Goal: Task Accomplishment & Management: Manage account settings

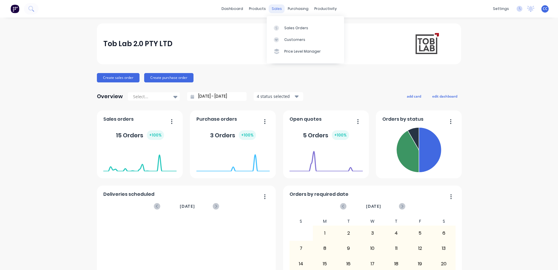
click at [276, 7] on div "sales" at bounding box center [277, 8] width 16 height 9
click at [302, 27] on div "Sales Orders" at bounding box center [296, 27] width 24 height 5
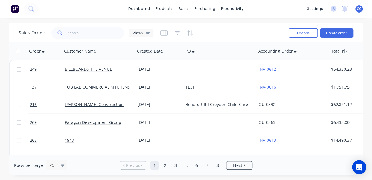
drag, startPoint x: 0, startPoint y: 0, endPoint x: 256, endPoint y: 9, distance: 256.6
click at [256, 9] on div "dashboard products sales purchasing productivity dashboard products Product Cat…" at bounding box center [186, 9] width 372 height 18
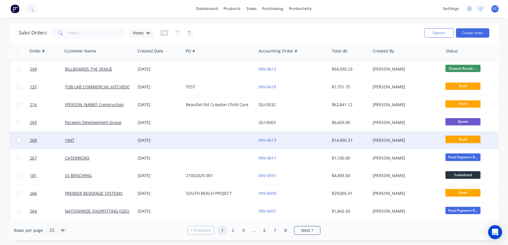
click at [177, 140] on div "26 Aug 2025" at bounding box center [160, 141] width 44 height 6
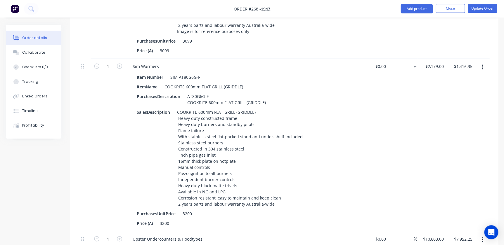
scroll to position [558, 0]
click at [456, 9] on button "Close" at bounding box center [449, 8] width 29 height 9
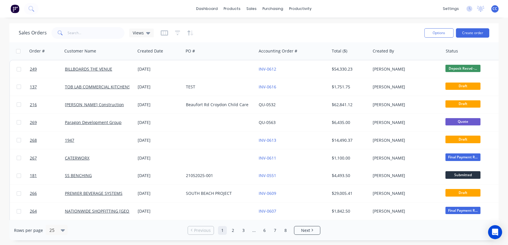
click at [253, 26] on div "Sales Orders Views" at bounding box center [219, 33] width 401 height 14
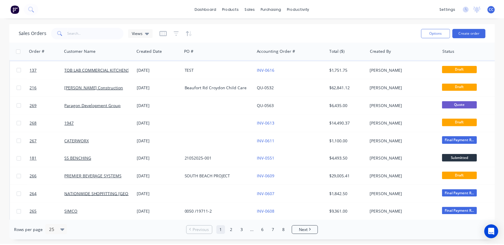
scroll to position [26, 0]
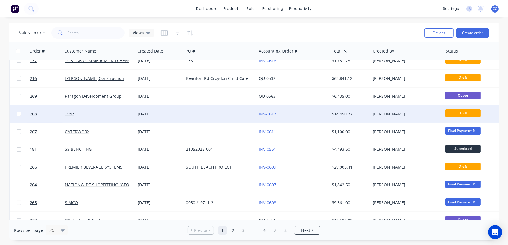
click at [301, 117] on div "INV-0613" at bounding box center [292, 114] width 73 height 18
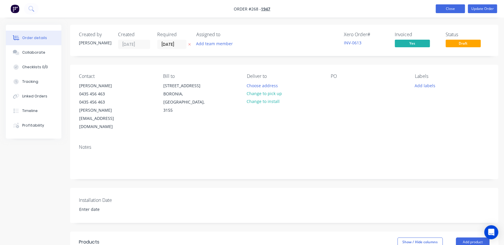
click at [456, 7] on button "Close" at bounding box center [449, 8] width 29 height 9
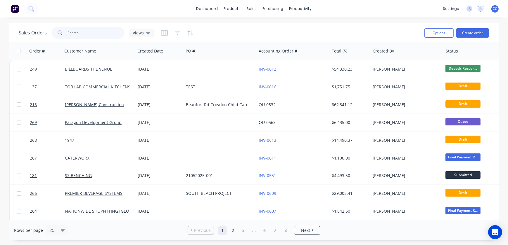
click at [63, 30] on div at bounding box center [87, 33] width 73 height 12
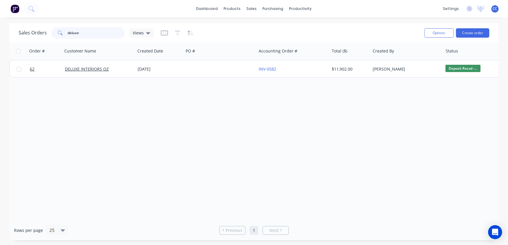
drag, startPoint x: 94, startPoint y: 34, endPoint x: 38, endPoint y: 27, distance: 56.2
click at [39, 27] on div "Sales Orders deluxe Views" at bounding box center [86, 33] width 135 height 12
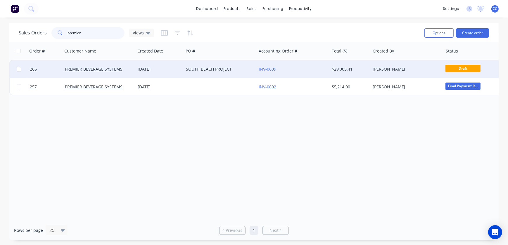
type input "premier"
click at [306, 73] on div "INV-0609" at bounding box center [292, 69] width 73 height 18
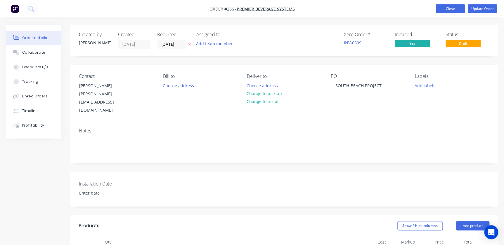
click at [446, 8] on button "Close" at bounding box center [449, 8] width 29 height 9
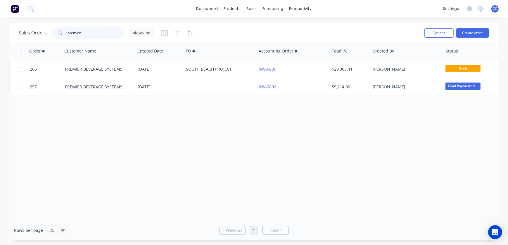
drag, startPoint x: 86, startPoint y: 36, endPoint x: 32, endPoint y: 27, distance: 54.2
click at [32, 27] on div "Sales Orders premier Views" at bounding box center [86, 33] width 135 height 12
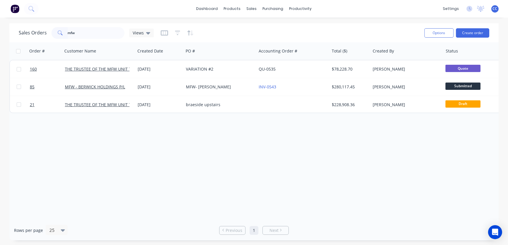
click at [308, 171] on div "Order # Customer Name Created Date PO # Accounting Order # Total ($) Created By…" at bounding box center [253, 131] width 489 height 178
drag, startPoint x: 89, startPoint y: 34, endPoint x: 12, endPoint y: 25, distance: 77.7
click at [12, 25] on div "Sales Orders mfw Views Options Create order" at bounding box center [253, 32] width 489 height 19
type input "test"
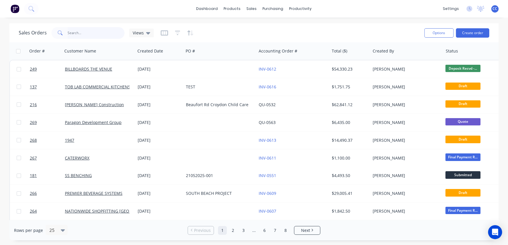
click at [77, 34] on input "text" at bounding box center [96, 33] width 57 height 12
type input "test"
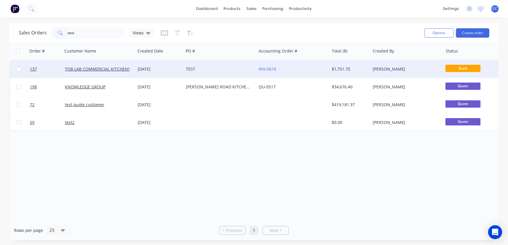
click at [209, 69] on div "TEST" at bounding box center [218, 69] width 65 height 6
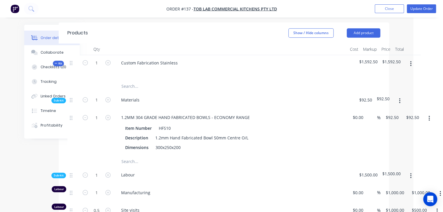
scroll to position [203, 30]
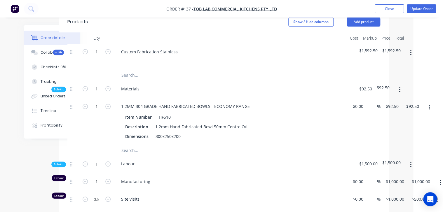
click at [399, 89] on icon "button" at bounding box center [399, 89] width 1 height 5
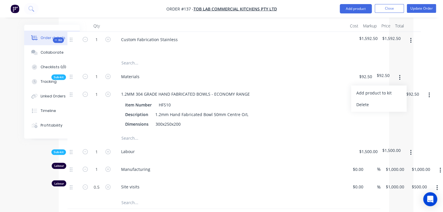
scroll to position [226, 30]
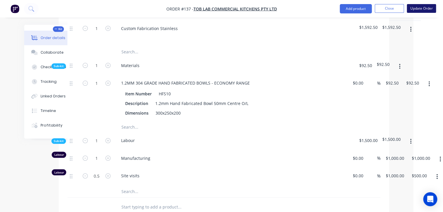
click at [419, 6] on button "Update Order" at bounding box center [421, 8] width 29 height 9
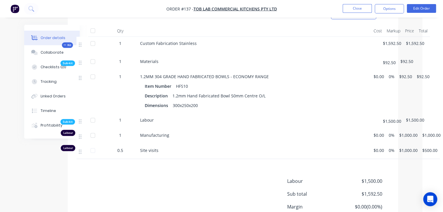
scroll to position [210, 21]
click at [420, 8] on button "Edit Order" at bounding box center [421, 8] width 29 height 9
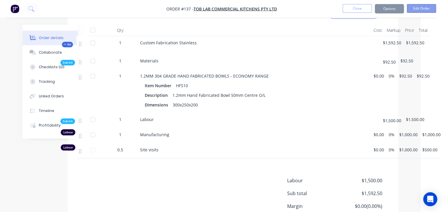
scroll to position [210, 19]
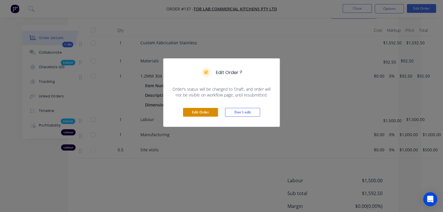
click at [204, 111] on button "Edit Order" at bounding box center [200, 112] width 35 height 9
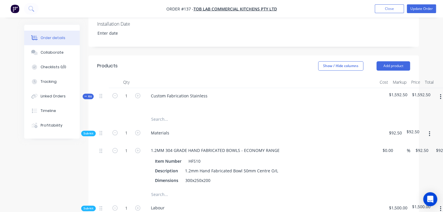
scroll to position [187, 0]
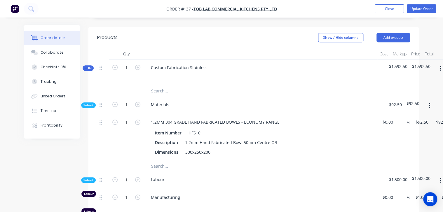
click at [428, 106] on button "button" at bounding box center [430, 105] width 14 height 11
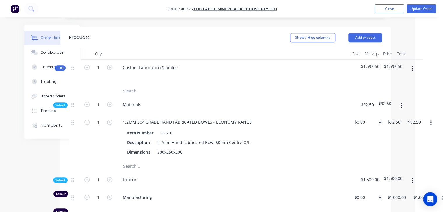
scroll to position [187, 31]
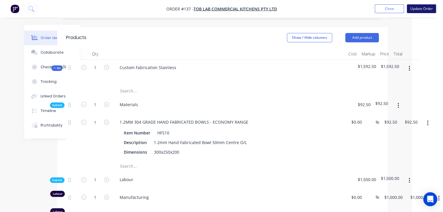
click at [426, 8] on button "Update Order" at bounding box center [421, 8] width 29 height 9
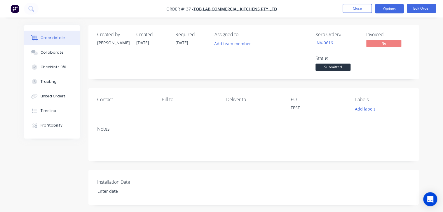
click at [396, 5] on button "Options" at bounding box center [389, 8] width 29 height 9
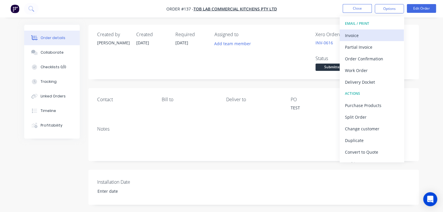
click at [376, 35] on div "Invoice" at bounding box center [372, 35] width 54 height 8
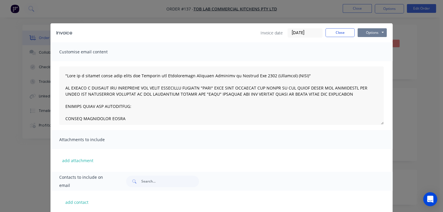
click at [370, 33] on button "Options" at bounding box center [372, 32] width 29 height 9
click at [369, 44] on button "Preview" at bounding box center [376, 43] width 37 height 10
click at [339, 31] on button "Close" at bounding box center [340, 32] width 29 height 9
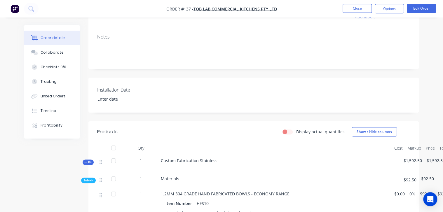
scroll to position [93, 0]
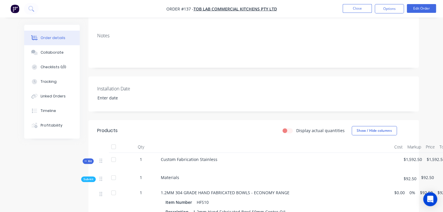
click at [191, 157] on span "Custom Fabrication Stainless" at bounding box center [189, 160] width 57 height 6
click at [428, 6] on button "Edit Order" at bounding box center [421, 8] width 29 height 9
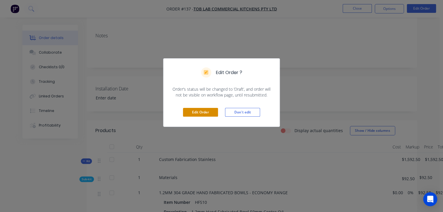
click at [203, 114] on button "Edit Order" at bounding box center [200, 112] width 35 height 9
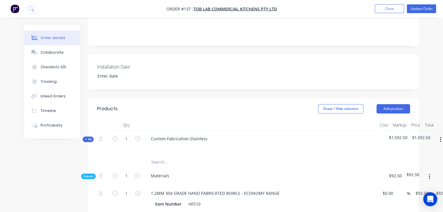
scroll to position [117, 0]
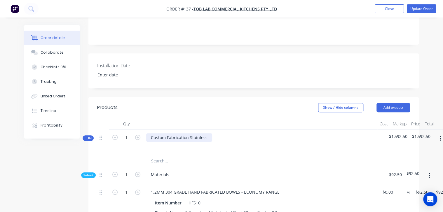
click at [174, 136] on div "Custom Fabrication Stainless" at bounding box center [179, 137] width 66 height 8
click at [151, 138] on div "Custom Fabrication Stainless" at bounding box center [179, 137] width 66 height 8
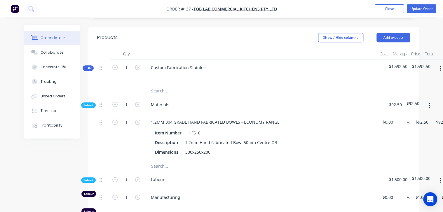
scroll to position [210, 0]
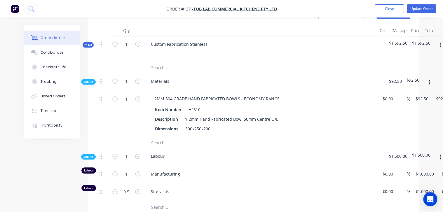
click at [421, 212] on div "Order details Collaborate Checklists 0/0 Tracking Linked Orders Timeline Profit…" at bounding box center [221, 98] width 407 height 567
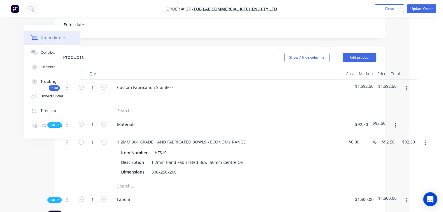
scroll to position [164, 34]
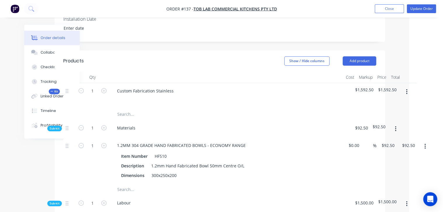
click at [407, 92] on icon "button" at bounding box center [406, 92] width 1 height 6
click at [387, 144] on div "Delete" at bounding box center [386, 142] width 45 height 8
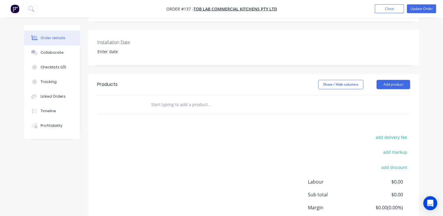
scroll to position [117, 0]
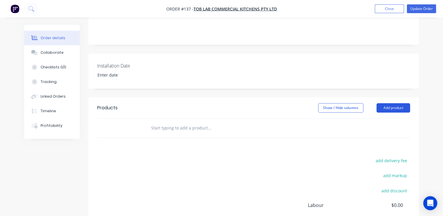
click at [400, 107] on button "Add product" at bounding box center [394, 107] width 34 height 9
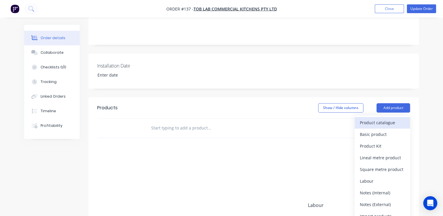
click at [390, 124] on div "Product catalogue" at bounding box center [382, 122] width 45 height 8
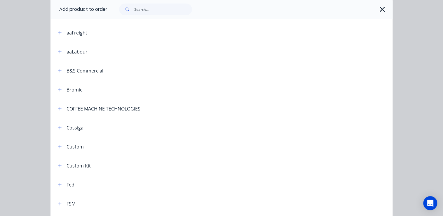
click at [71, 166] on div "Custom Kit" at bounding box center [79, 165] width 24 height 7
click at [58, 166] on icon "button" at bounding box center [60, 166] width 4 height 4
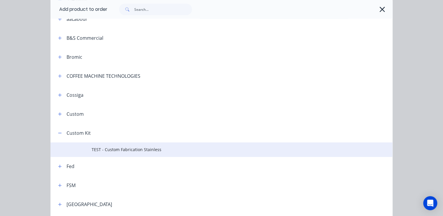
scroll to position [164, 0]
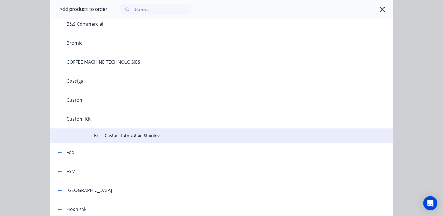
click at [143, 136] on span "TEST - Custom Fabrication Stainless" at bounding box center [212, 135] width 241 height 6
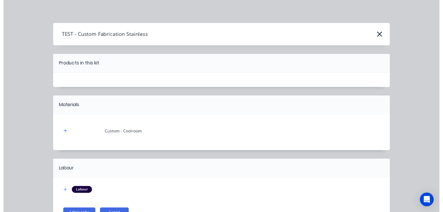
scroll to position [23, 0]
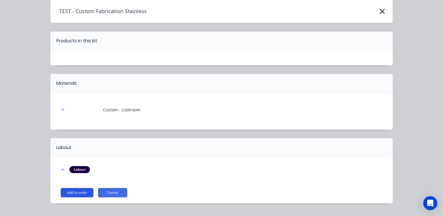
click at [77, 192] on button "Add to order" at bounding box center [77, 192] width 33 height 9
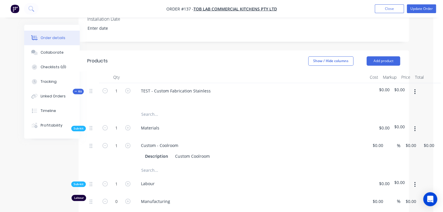
scroll to position [164, 15]
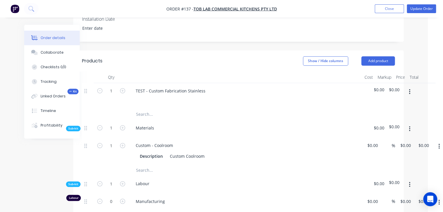
click at [409, 92] on icon "button" at bounding box center [409, 92] width 1 height 6
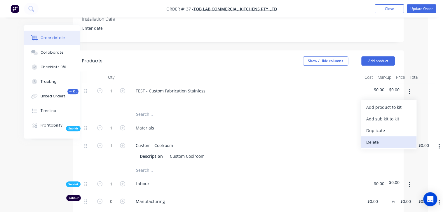
click at [386, 144] on div "Delete" at bounding box center [389, 142] width 45 height 8
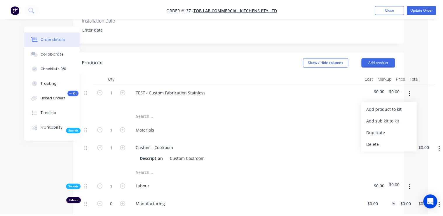
scroll to position [164, 0]
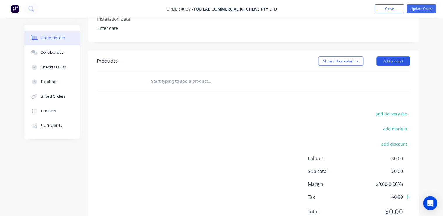
click at [393, 63] on button "Add product" at bounding box center [394, 60] width 34 height 9
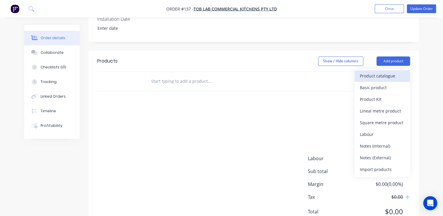
click at [385, 75] on div "Product catalogue" at bounding box center [382, 76] width 45 height 8
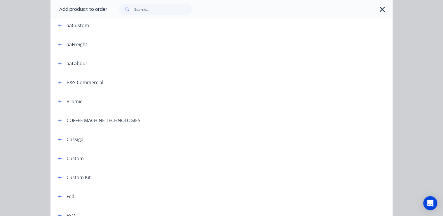
scroll to position [140, 0]
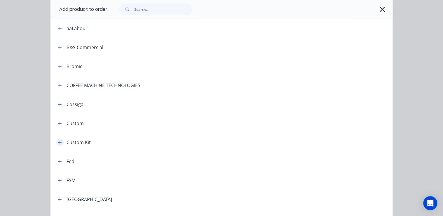
click at [58, 142] on icon "button" at bounding box center [59, 141] width 3 height 3
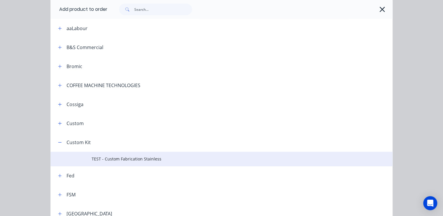
click at [119, 159] on span "TEST - Custom Fabrication Stainless" at bounding box center [212, 159] width 241 height 6
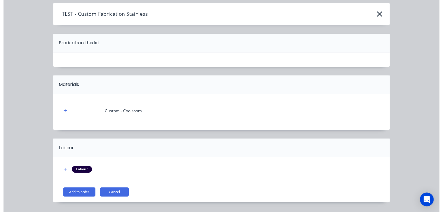
scroll to position [12, 0]
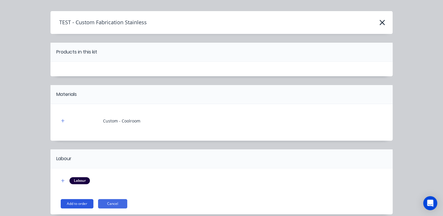
click at [72, 204] on button "Add to order" at bounding box center [77, 203] width 33 height 9
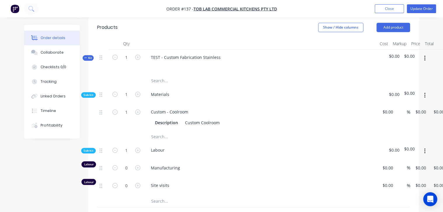
scroll to position [210, 0]
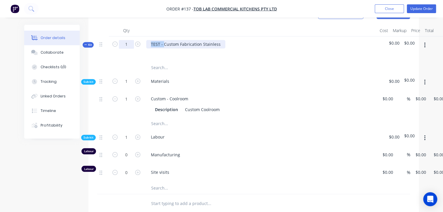
drag, startPoint x: 164, startPoint y: 44, endPoint x: 119, endPoint y: 47, distance: 45.1
click at [119, 47] on div "Kit 1 TEST - Custom Fabrication Stainless $0.00 $0.00" at bounding box center [253, 49] width 313 height 25
click at [206, 44] on div "Custom Fabrication Stainless" at bounding box center [179, 44] width 66 height 8
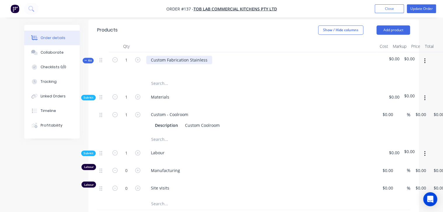
scroll to position [187, 0]
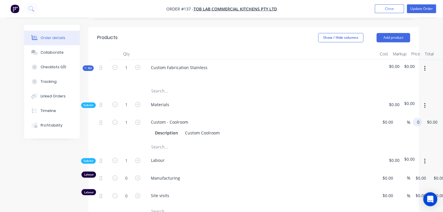
click at [410, 123] on div "1 Custom - Coolroom Description Custom Coolroom $0.00 $0.00 % 0 0 $0.00 $0.00" at bounding box center [253, 127] width 313 height 27
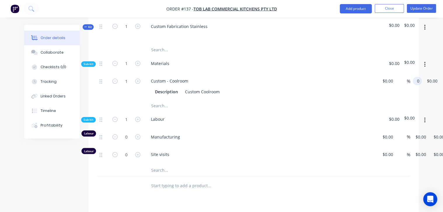
scroll to position [234, 0]
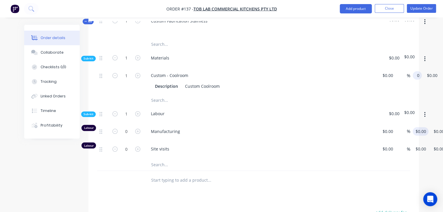
type input "$0.00"
click at [417, 133] on input "0" at bounding box center [421, 131] width 13 height 8
type input "$1,000.00"
click at [419, 150] on input "0" at bounding box center [421, 149] width 13 height 8
type input "$0.00"
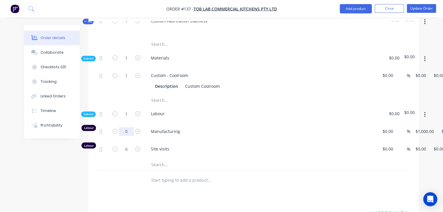
click at [130, 80] on input "0" at bounding box center [126, 75] width 15 height 9
type input "1"
type input "$1,000.00"
click at [126, 80] on input "0" at bounding box center [126, 75] width 15 height 9
click at [268, 161] on div at bounding box center [233, 165] width 175 height 12
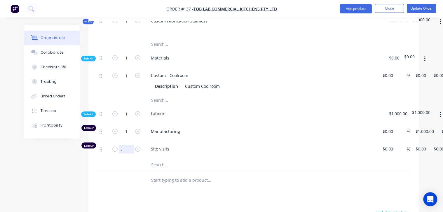
click at [130, 150] on input "." at bounding box center [126, 149] width 15 height 9
type input "0.5"
click at [119, 171] on div at bounding box center [126, 180] width 35 height 19
click at [420, 7] on button "Update Order" at bounding box center [421, 8] width 29 height 9
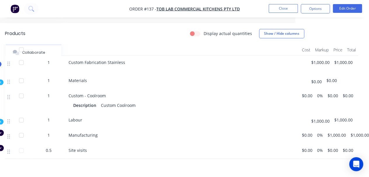
scroll to position [191, 76]
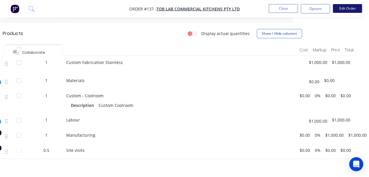
click at [346, 9] on button "Edit Order" at bounding box center [347, 8] width 29 height 9
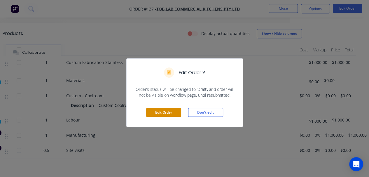
click at [158, 112] on button "Edit Order" at bounding box center [163, 112] width 35 height 9
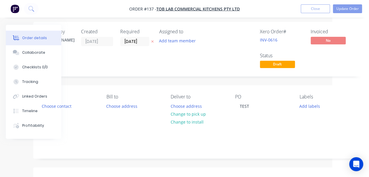
scroll to position [191, 37]
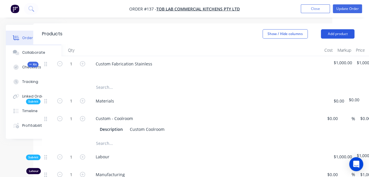
click at [337, 34] on button "Add product" at bounding box center [338, 33] width 34 height 9
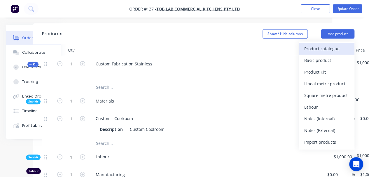
click at [331, 47] on div "Product catalogue" at bounding box center [327, 48] width 45 height 8
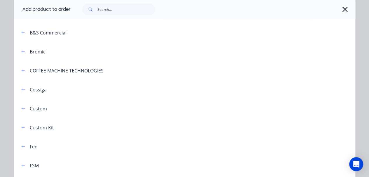
scroll to position [156, 0]
click at [21, 127] on icon "button" at bounding box center [23, 127] width 4 height 4
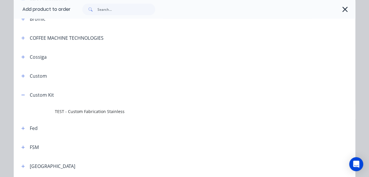
scroll to position [195, 0]
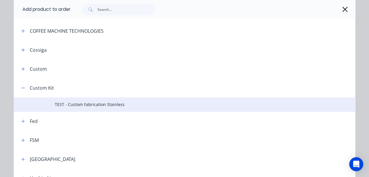
click at [99, 107] on span "TEST - Custom Fabrication Stainless" at bounding box center [175, 104] width 241 height 6
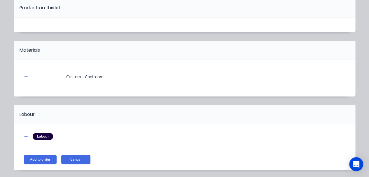
scroll to position [58, 0]
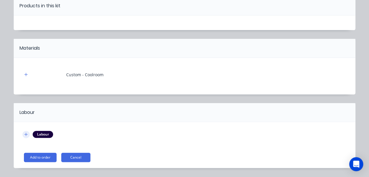
click at [25, 136] on button "button" at bounding box center [25, 134] width 7 height 7
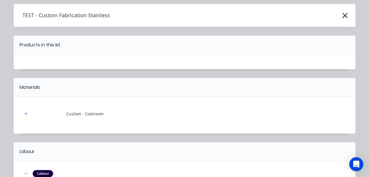
scroll to position [0, 0]
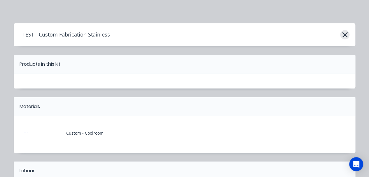
click at [345, 34] on icon "button" at bounding box center [345, 35] width 6 height 8
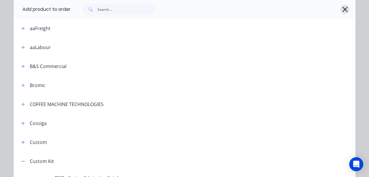
scroll to position [117, 0]
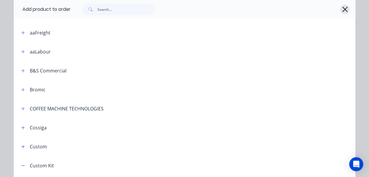
click at [343, 10] on icon "button" at bounding box center [345, 9] width 5 height 5
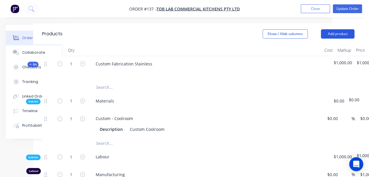
click at [338, 34] on button "Add product" at bounding box center [338, 33] width 34 height 9
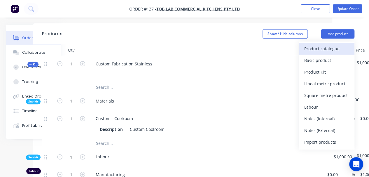
click at [324, 49] on div "Product catalogue" at bounding box center [327, 48] width 45 height 8
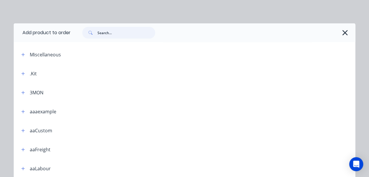
click at [122, 33] on input "text" at bounding box center [127, 33] width 58 height 12
paste input "Custom Manufactured Stainless Steel"
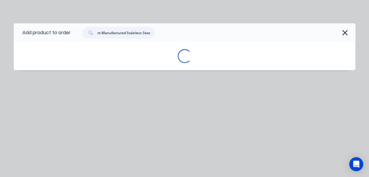
type input "Custom Manufactured Stainless Steel"
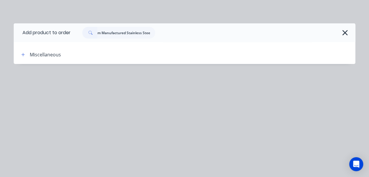
scroll to position [0, 0]
click at [27, 55] on div "Miscellaneous" at bounding box center [53, 54] width 73 height 7
click at [24, 54] on icon "button" at bounding box center [23, 54] width 3 height 3
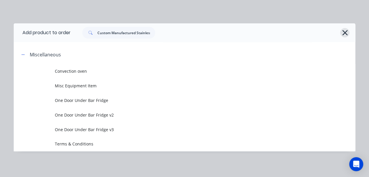
click at [343, 32] on icon "button" at bounding box center [345, 33] width 6 height 8
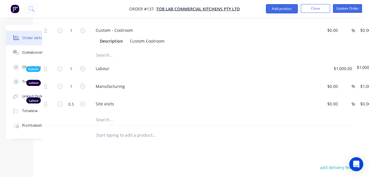
scroll to position [288, 37]
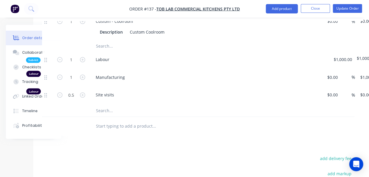
click at [113, 123] on input "text" at bounding box center [154, 126] width 117 height 12
paste input "Custom Manufactured Stainless Steel"
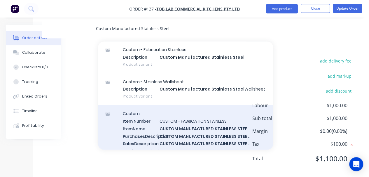
scroll to position [0, 0]
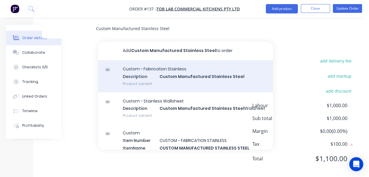
type input "Custom Manufactured Stainless Steel"
click at [195, 77] on div "Custom - Fabrication Stainless Description Custom Manufactured Stainless Steel …" at bounding box center [185, 76] width 175 height 32
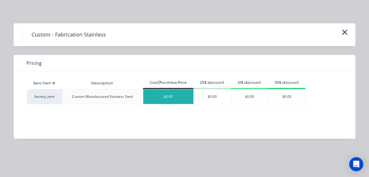
click at [172, 99] on div "$0.00" at bounding box center [168, 96] width 51 height 15
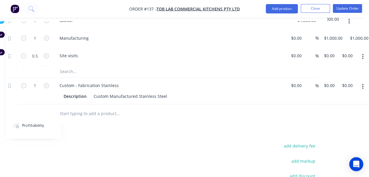
scroll to position [327, 73]
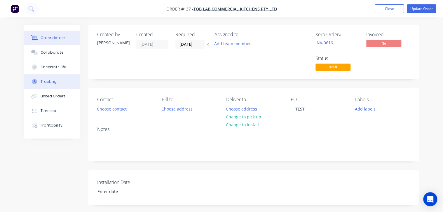
click at [53, 84] on div "Tracking" at bounding box center [49, 81] width 16 height 5
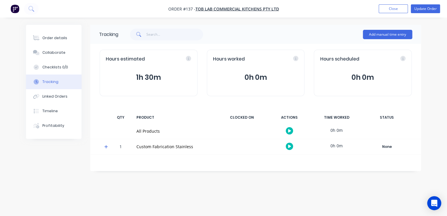
click at [143, 77] on button "1h 30m" at bounding box center [149, 77] width 86 height 11
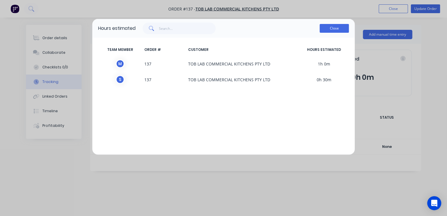
click at [334, 25] on button "Close" at bounding box center [334, 28] width 29 height 9
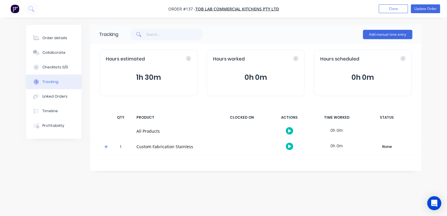
click at [106, 146] on icon at bounding box center [106, 147] width 4 height 4
click at [107, 163] on icon at bounding box center [106, 162] width 4 height 4
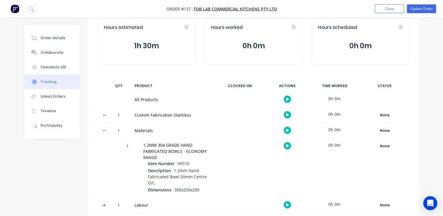
scroll to position [34, 0]
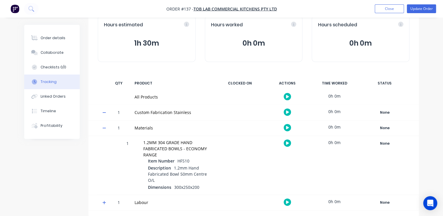
click at [105, 202] on icon at bounding box center [105, 202] width 4 height 4
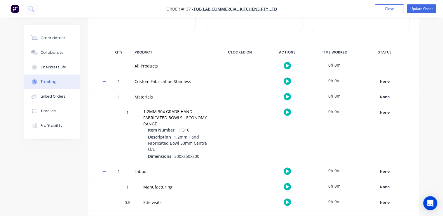
scroll to position [42, 0]
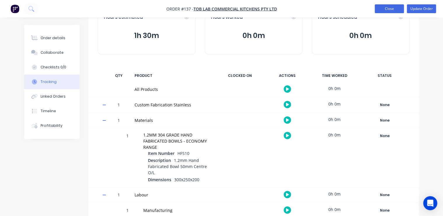
click at [389, 8] on button "Close" at bounding box center [389, 8] width 29 height 9
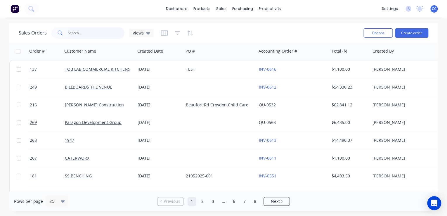
click at [98, 34] on input "text" at bounding box center [96, 33] width 57 height 12
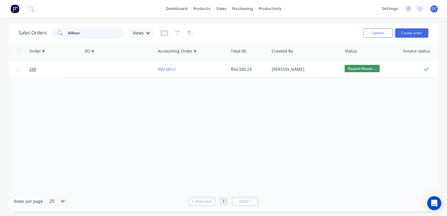
scroll to position [0, 100]
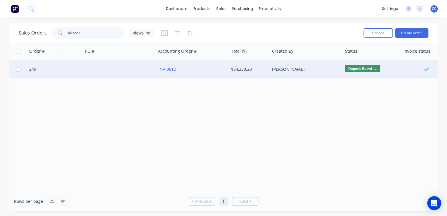
type input "billboar"
click at [325, 71] on div "Eddie Nasser" at bounding box center [304, 69] width 65 height 6
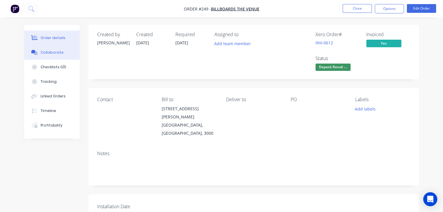
click at [50, 56] on button "Collaborate" at bounding box center [51, 52] width 55 height 15
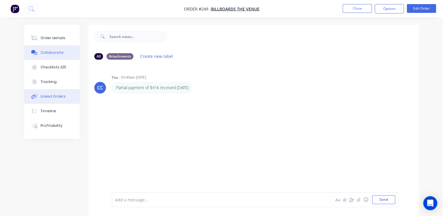
click at [55, 98] on div "Linked Orders" at bounding box center [53, 96] width 25 height 5
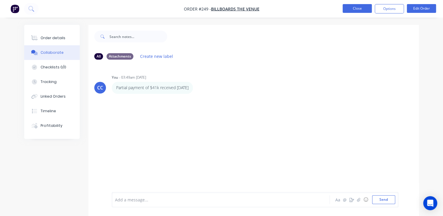
click at [352, 7] on button "Close" at bounding box center [357, 8] width 29 height 9
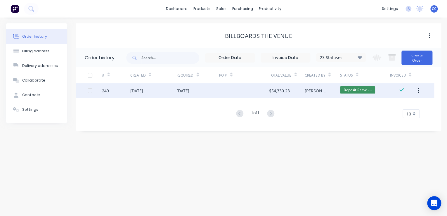
click at [262, 92] on div at bounding box center [244, 90] width 50 height 15
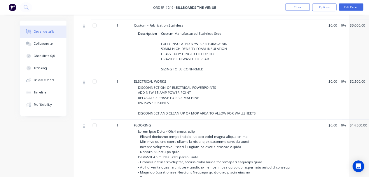
scroll to position [514, 0]
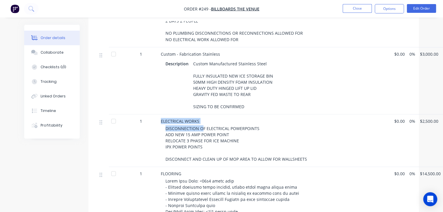
drag, startPoint x: 162, startPoint y: 112, endPoint x: 203, endPoint y: 120, distance: 42.4
click at [203, 120] on div "ELECTRICAL WORKS DISCONNECTION OF ELECTRICAL POWERPOINTS ADD NEW 15 AMP POWER P…" at bounding box center [276, 140] width 234 height 53
drag, startPoint x: 203, startPoint y: 120, endPoint x: 248, endPoint y: 131, distance: 46.3
click at [248, 131] on div "DISCONNECTION OF ELECTRICAL POWERPOINTS ADD NEW 15 AMP POWER POINT RELOCATE 3 P…" at bounding box center [278, 143] width 224 height 37
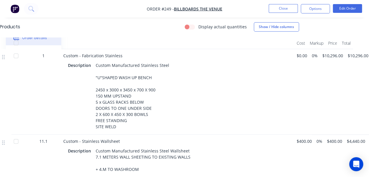
scroll to position [222, 81]
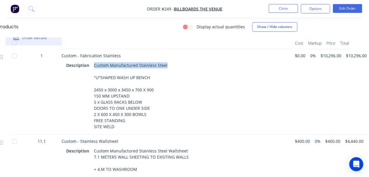
drag, startPoint x: 94, startPoint y: 52, endPoint x: 165, endPoint y: 49, distance: 71.0
click at [165, 61] on div "Custom Manufactured Stainless Steel "U"SHAPED WASH UP BENCH 2450 x 3000 x 3450 …" at bounding box center [131, 96] width 78 height 70
drag, startPoint x: 165, startPoint y: 49, endPoint x: 157, endPoint y: 50, distance: 8.6
copy div "Custom Manufactured Stainless Steel"
drag, startPoint x: 61, startPoint y: 42, endPoint x: 171, endPoint y: 46, distance: 109.6
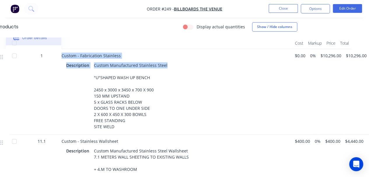
click at [171, 49] on div "Custom - Fabrication Stainless Description Custom Manufactured Stainless Steel …" at bounding box center [176, 92] width 234 height 86
click at [63, 53] on span "Custom - Fabrication Stainless" at bounding box center [91, 56] width 59 height 6
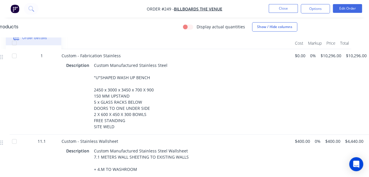
click at [63, 53] on span "Custom - Fabrication Stainless" at bounding box center [91, 56] width 59 height 6
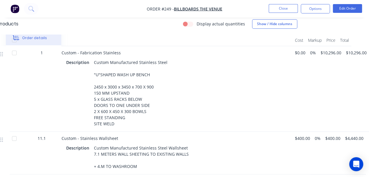
scroll to position [202, 81]
